Goal: Find specific page/section: Find specific page/section

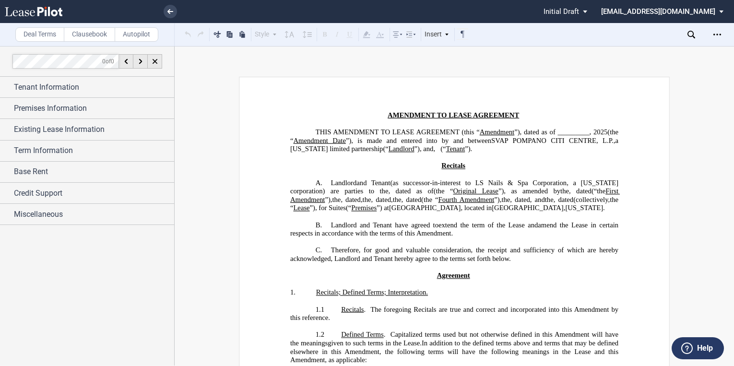
click at [31, 10] on icon at bounding box center [34, 12] width 58 height 10
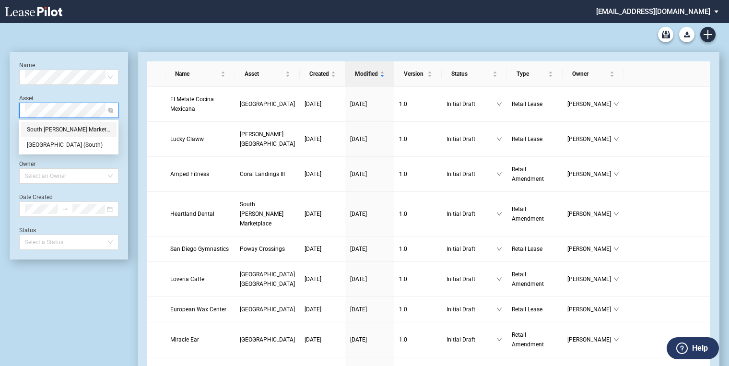
click at [75, 132] on div "South [PERSON_NAME] Marketplace" at bounding box center [69, 130] width 84 height 10
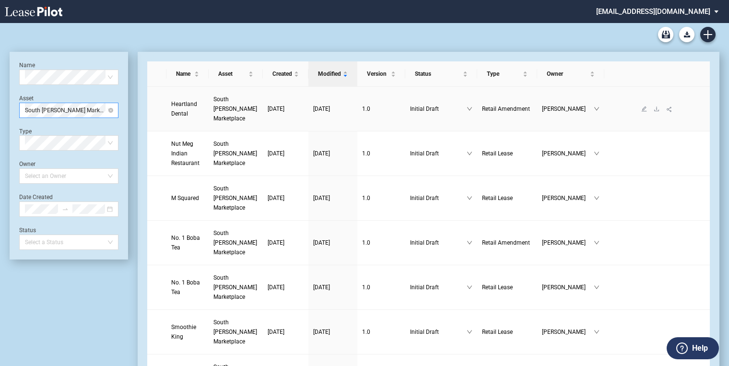
click at [235, 111] on span "South [PERSON_NAME] Marketplace" at bounding box center [235, 109] width 44 height 26
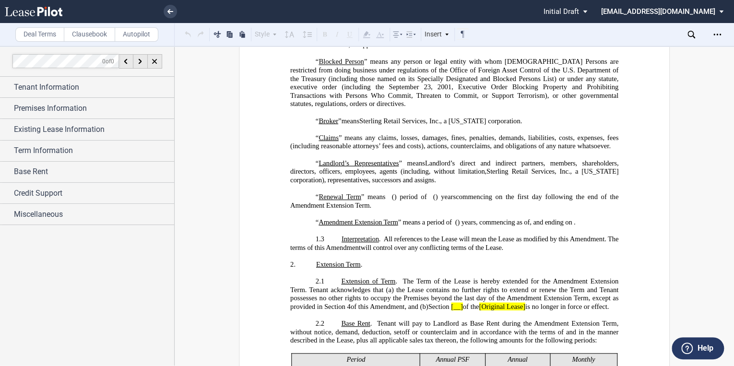
scroll to position [384, 0]
